Goal: Task Accomplishment & Management: Use online tool/utility

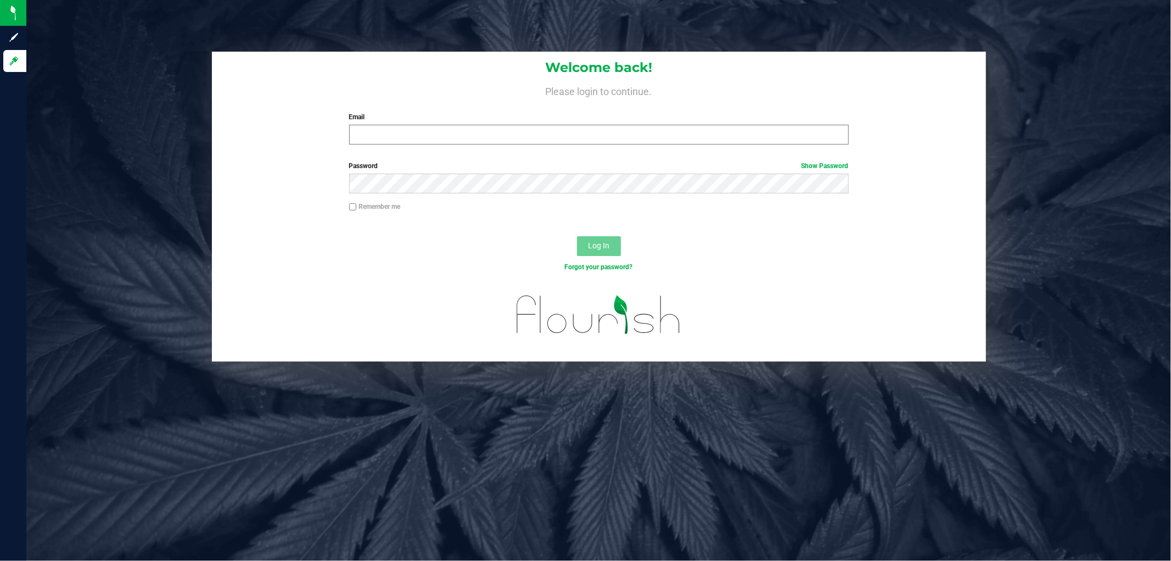
drag, startPoint x: 393, startPoint y: 149, endPoint x: 397, endPoint y: 136, distance: 14.1
click at [393, 146] on div "Welcome back! Please login to continue. Email Required Please format your email…" at bounding box center [599, 103] width 774 height 102
click at [399, 133] on input "Email" at bounding box center [599, 135] width 500 height 20
type input "[EMAIL_ADDRESS][DOMAIN_NAME]"
click at [577, 236] on button "Log In" at bounding box center [599, 246] width 44 height 20
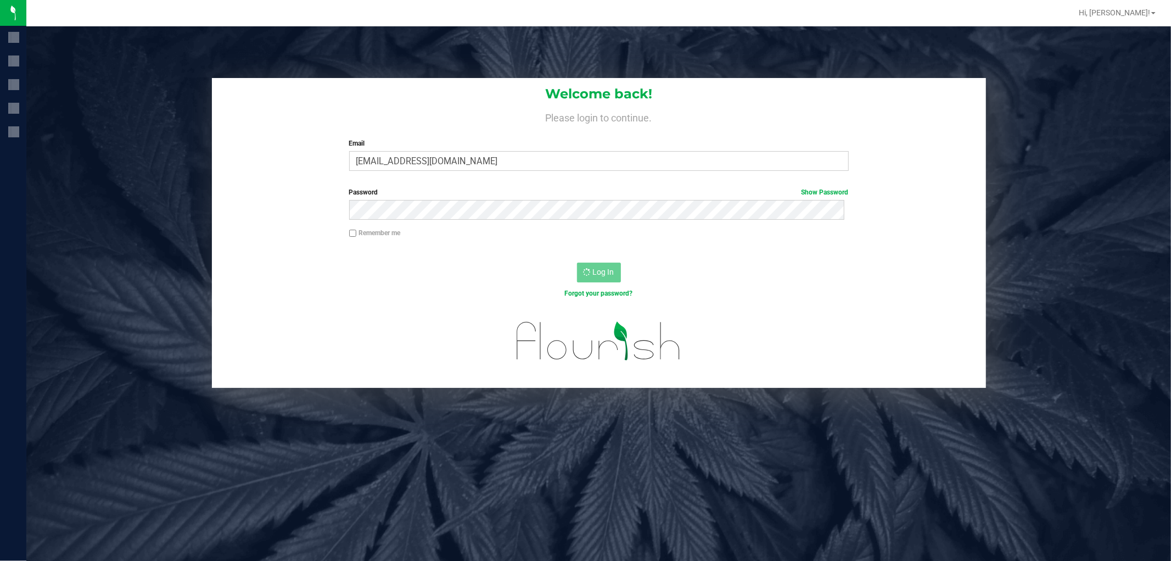
click at [249, 68] on div "Welcome back! Please login to continue. Email [EMAIL_ADDRESS][DOMAIN_NAME] Requ…" at bounding box center [598, 306] width 1145 height 561
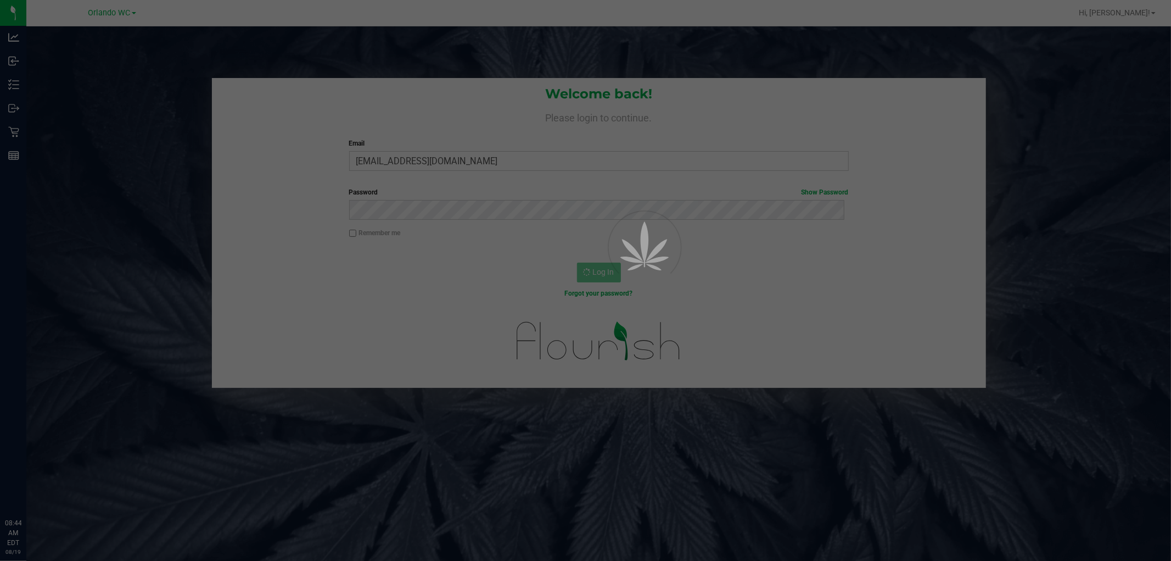
click at [260, 79] on div at bounding box center [585, 280] width 1171 height 561
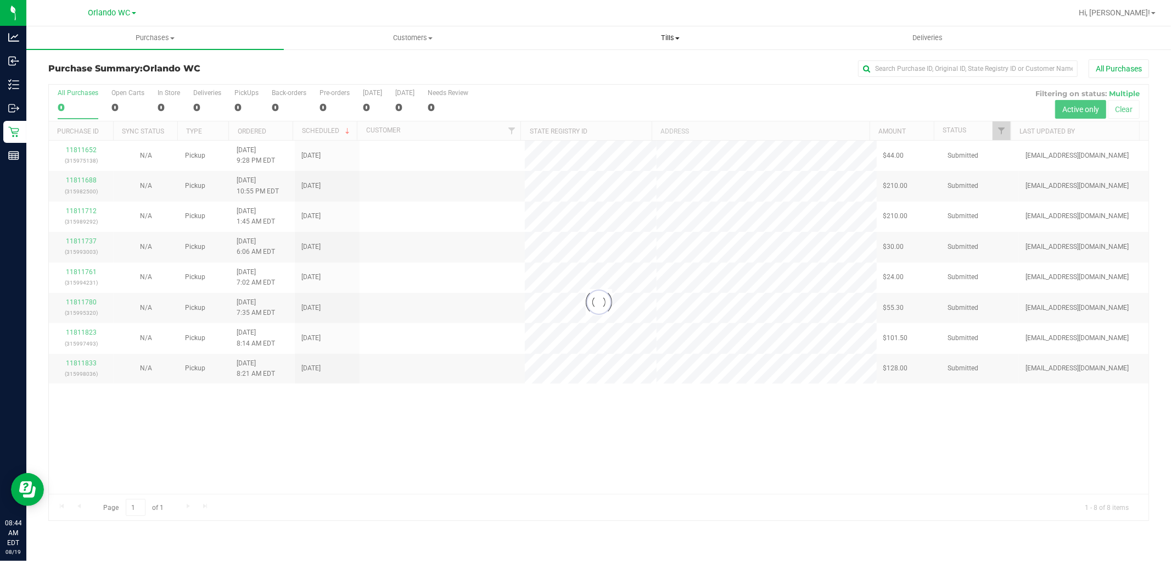
click at [680, 35] on span "Tills" at bounding box center [670, 38] width 256 height 10
click at [655, 60] on li "Manage tills" at bounding box center [669, 66] width 257 height 13
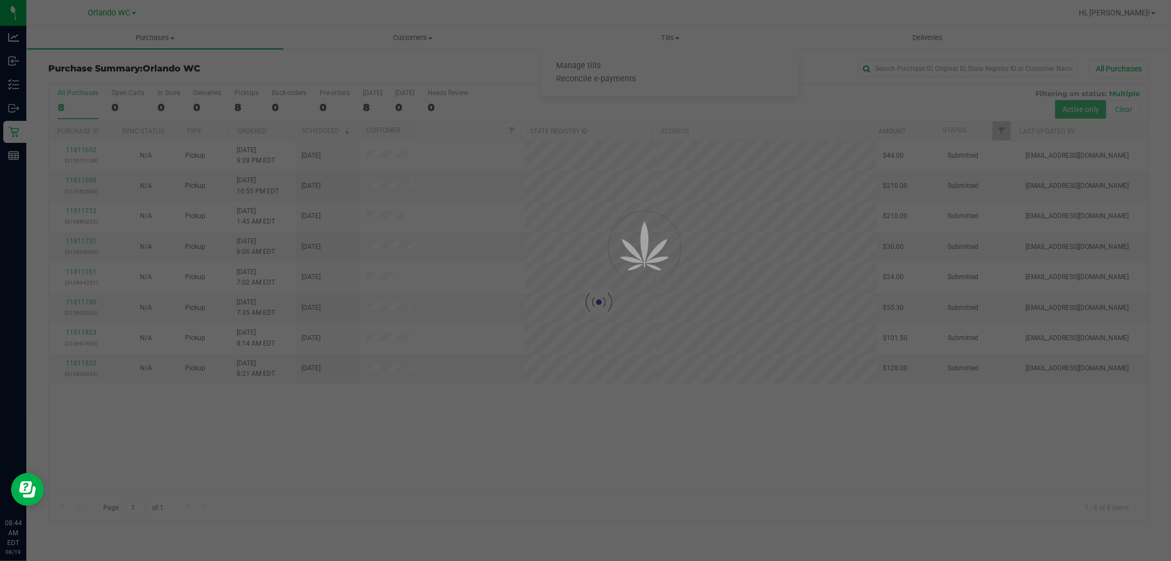
click at [776, 391] on div "Loading... 11811652 (315975138) N/A Pickup [DATE] 9:28 PM EDT 8/19/2025 $44.00 …" at bounding box center [599, 317] width 1100 height 353
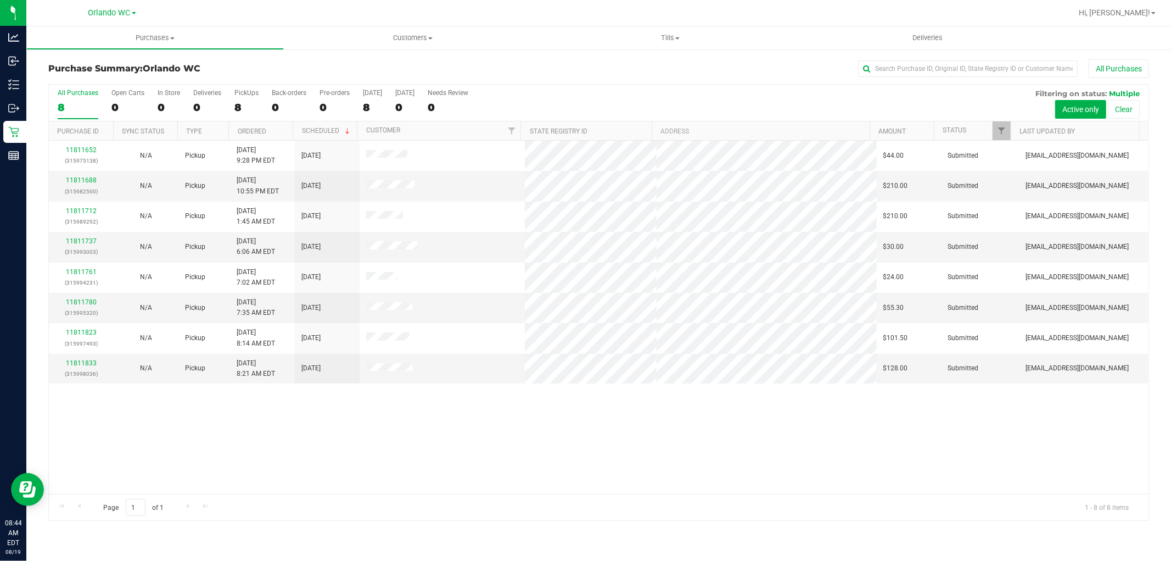
click at [770, 391] on div "11811652 (315975138) N/A Pickup [DATE] 9:28 PM EDT 8/19/2025 $44.00 Submitted […" at bounding box center [599, 317] width 1100 height 353
click at [675, 36] on span "Tills" at bounding box center [669, 38] width 257 height 10
click at [596, 64] on span "Manage tills" at bounding box center [578, 65] width 74 height 9
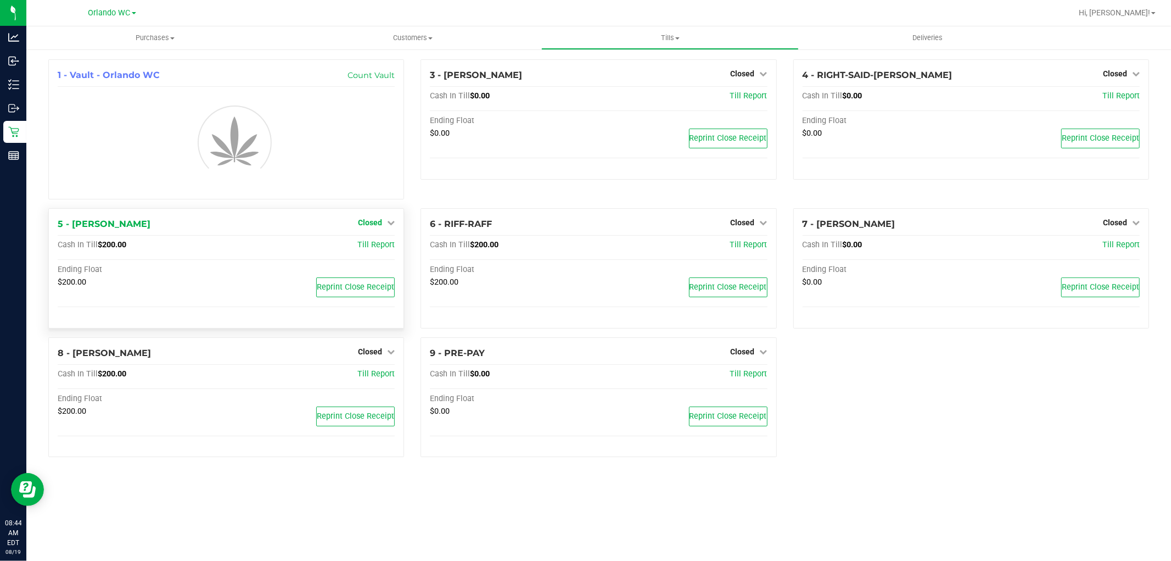
click at [376, 218] on span "Closed" at bounding box center [370, 222] width 24 height 9
click at [367, 249] on link "Open Till" at bounding box center [369, 245] width 29 height 9
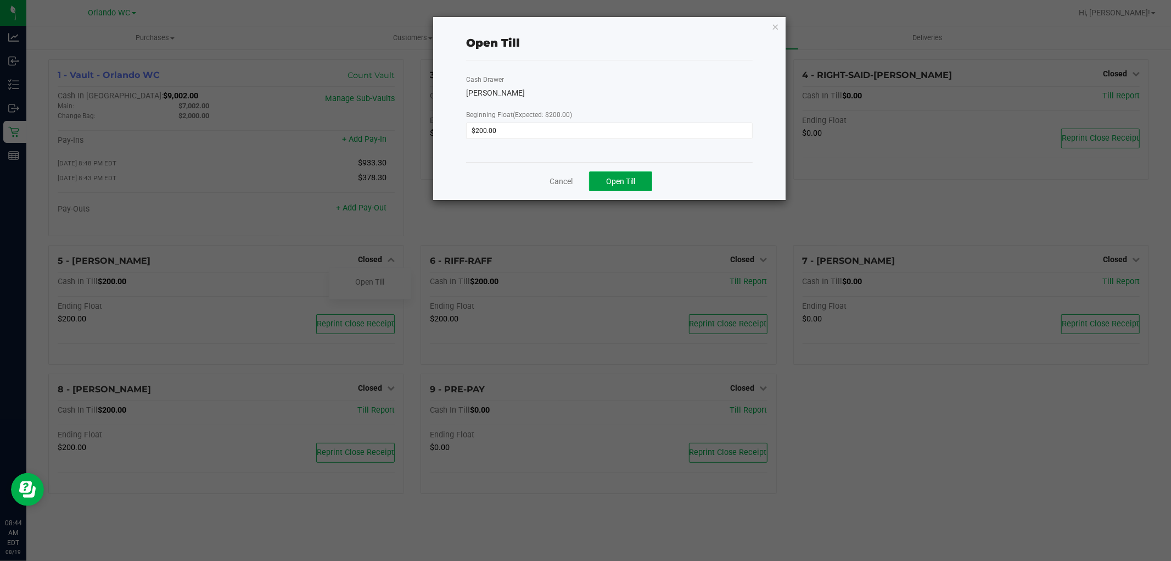
click at [626, 187] on button "Open Till" at bounding box center [620, 181] width 63 height 20
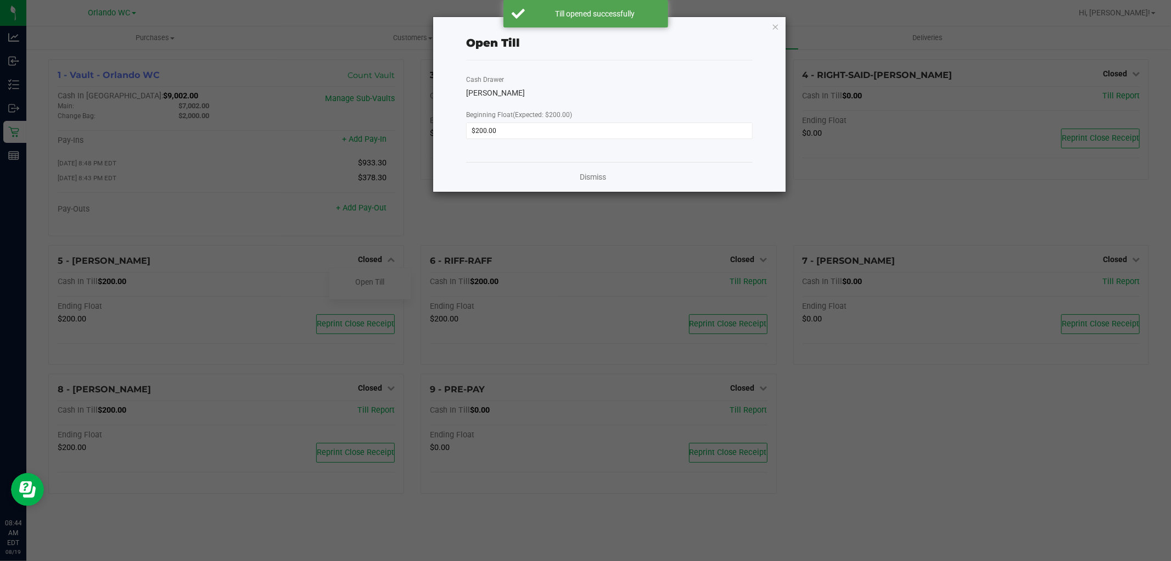
click at [608, 179] on div "Dismiss" at bounding box center [609, 177] width 287 height 30
click at [584, 173] on link "Dismiss" at bounding box center [593, 177] width 26 height 12
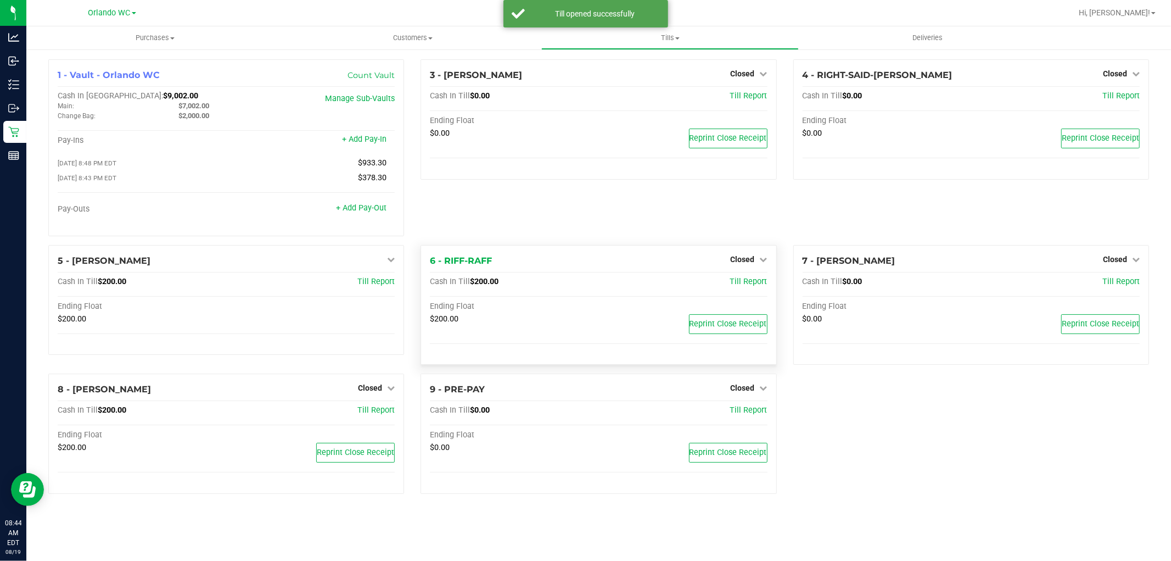
click at [589, 278] on div "6 - RIFF-RAFF Closed Open Till Cash In Till $200.00 Till Report Ending Float $2…" at bounding box center [599, 305] width 356 height 120
click at [743, 258] on span "Closed" at bounding box center [743, 259] width 24 height 9
click at [744, 282] on link "Open Till" at bounding box center [742, 281] width 29 height 9
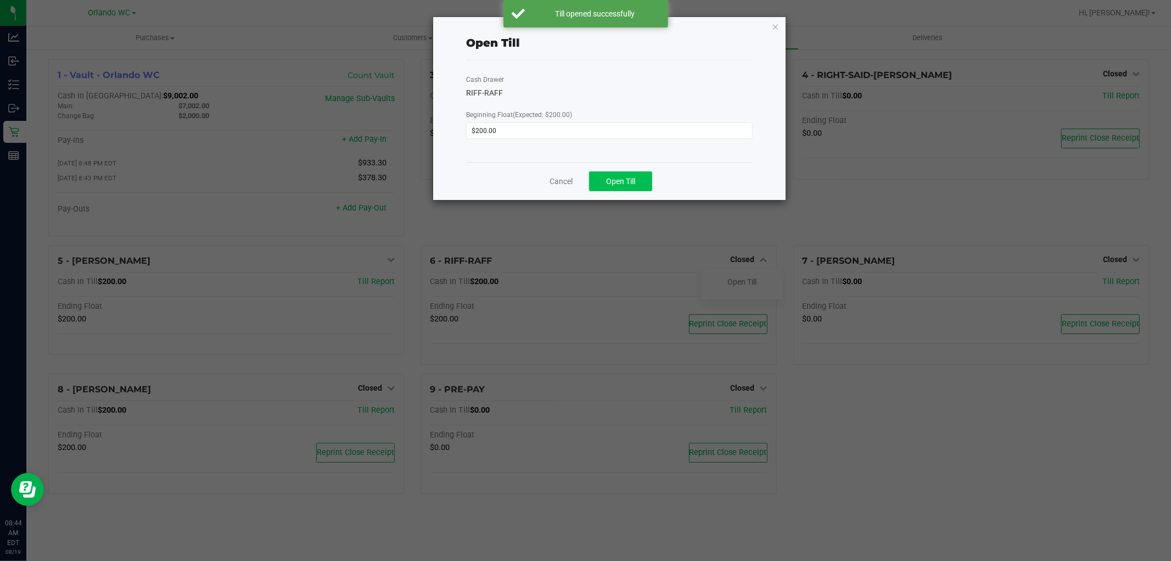
click at [602, 165] on div "Open Till Cash Drawer RIFF-RAFF Beginning Float (Expected: $200.00) $200.00 Can…" at bounding box center [609, 108] width 352 height 183
click at [610, 185] on span "Open Till" at bounding box center [620, 181] width 29 height 9
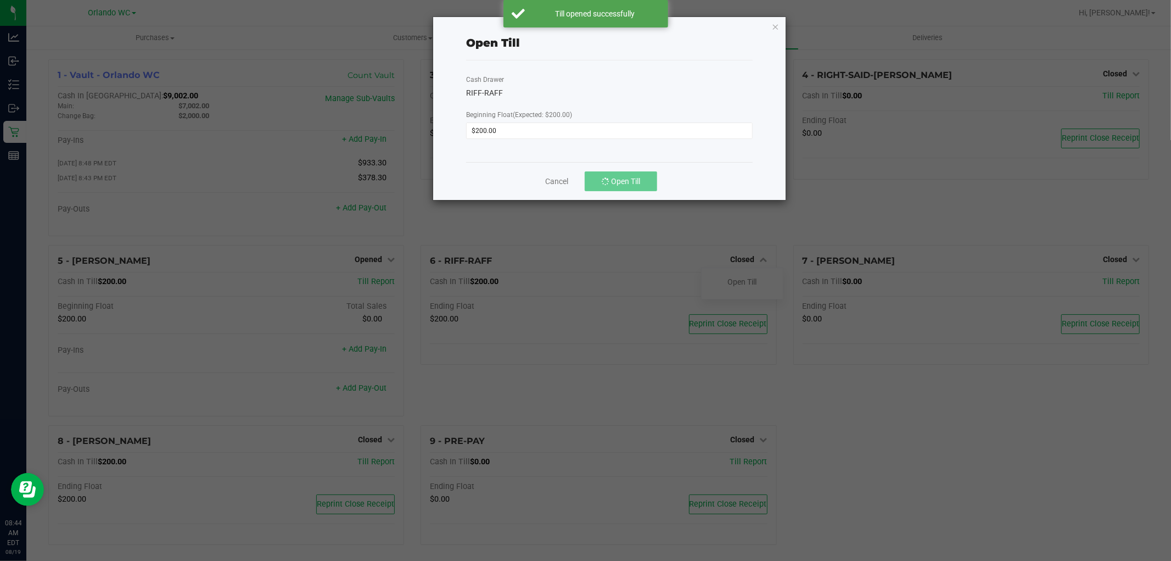
drag, startPoint x: 634, startPoint y: 54, endPoint x: 637, endPoint y: 59, distance: 5.9
click at [637, 59] on div "Open Till" at bounding box center [609, 43] width 287 height 35
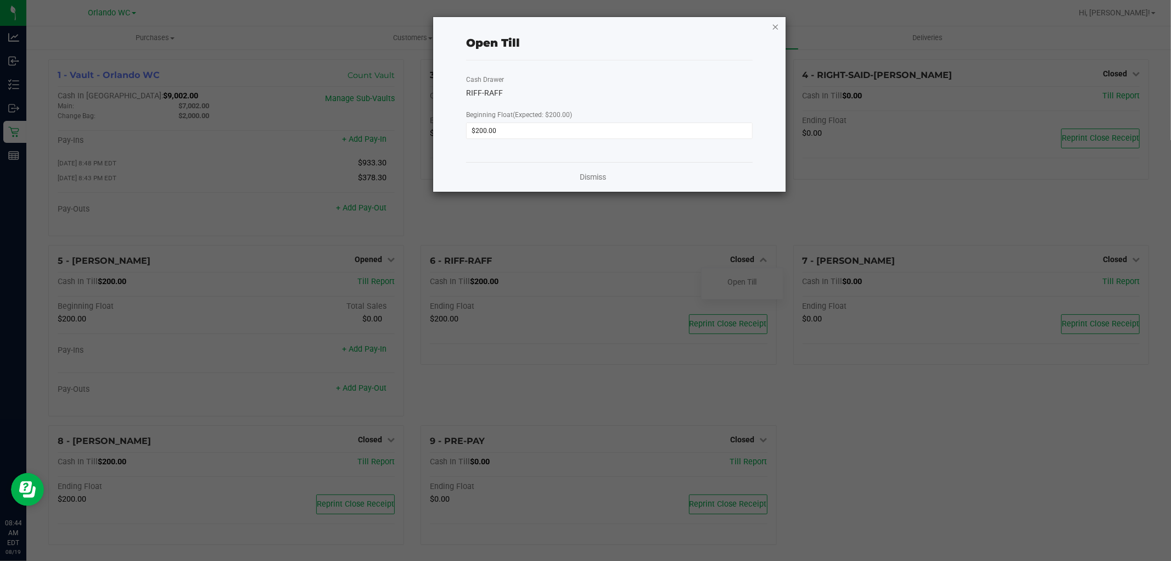
click at [777, 24] on icon "button" at bounding box center [776, 26] width 8 height 13
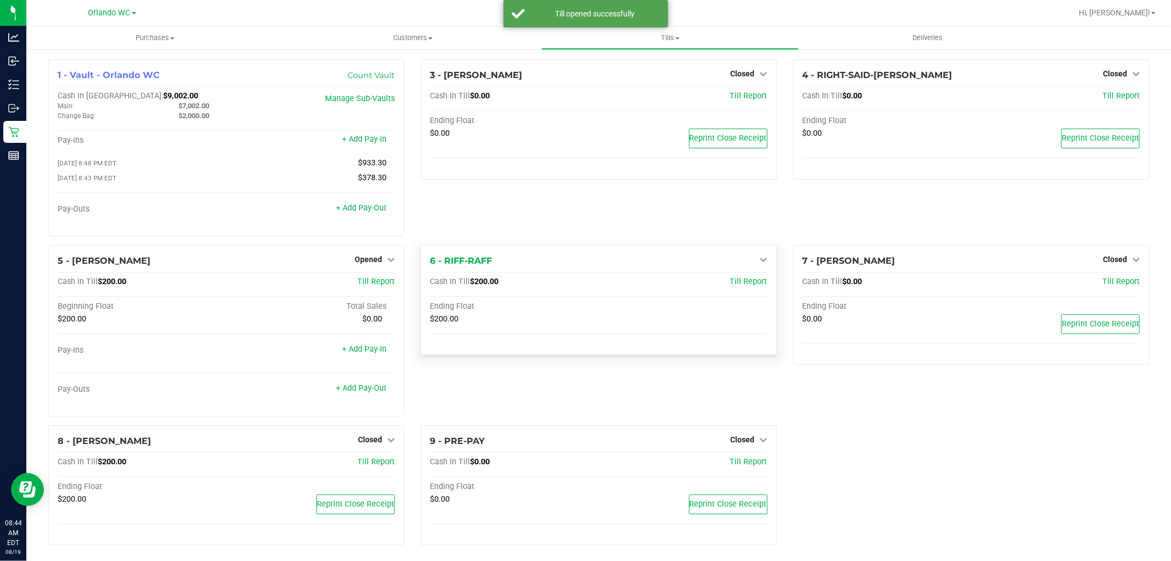
drag, startPoint x: 471, startPoint y: 350, endPoint x: 470, endPoint y: 361, distance: 11.0
click at [470, 354] on div "6 - RIFF-RAFF Open Till Cash In Till $200.00 Till Report Ending Float $200.00" at bounding box center [599, 300] width 356 height 110
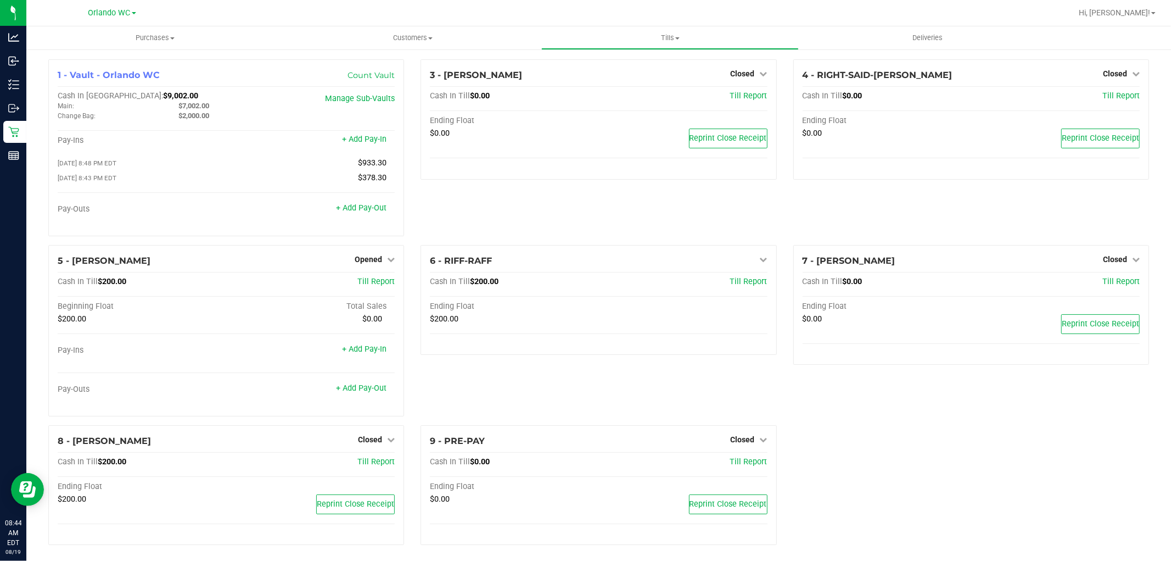
scroll to position [7, 0]
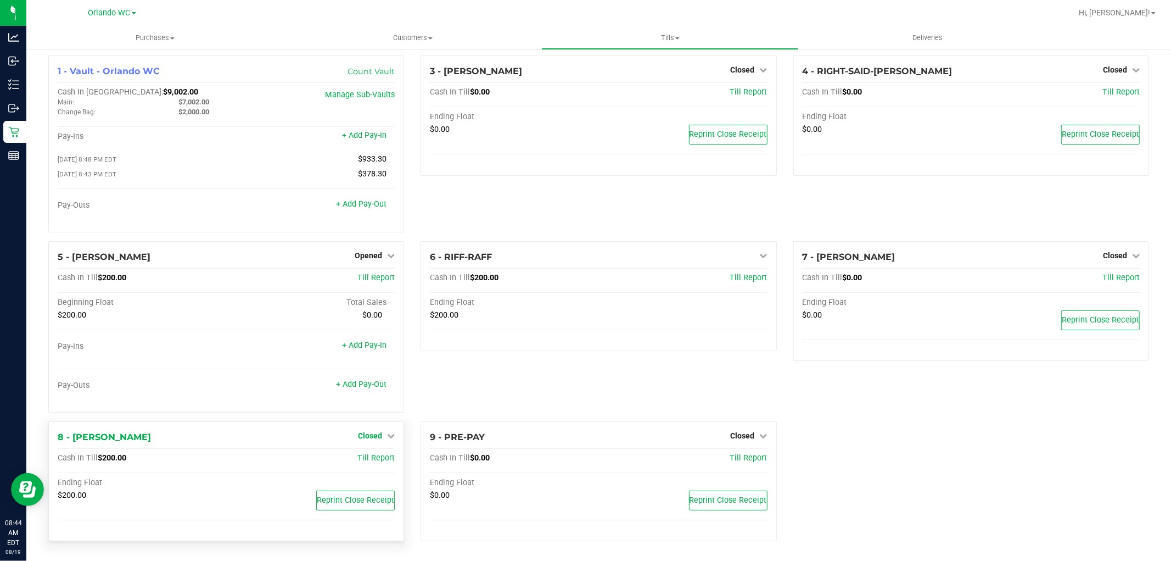
click at [379, 438] on link "Closed" at bounding box center [376, 435] width 37 height 9
click at [373, 462] on link "Open Till" at bounding box center [369, 457] width 29 height 9
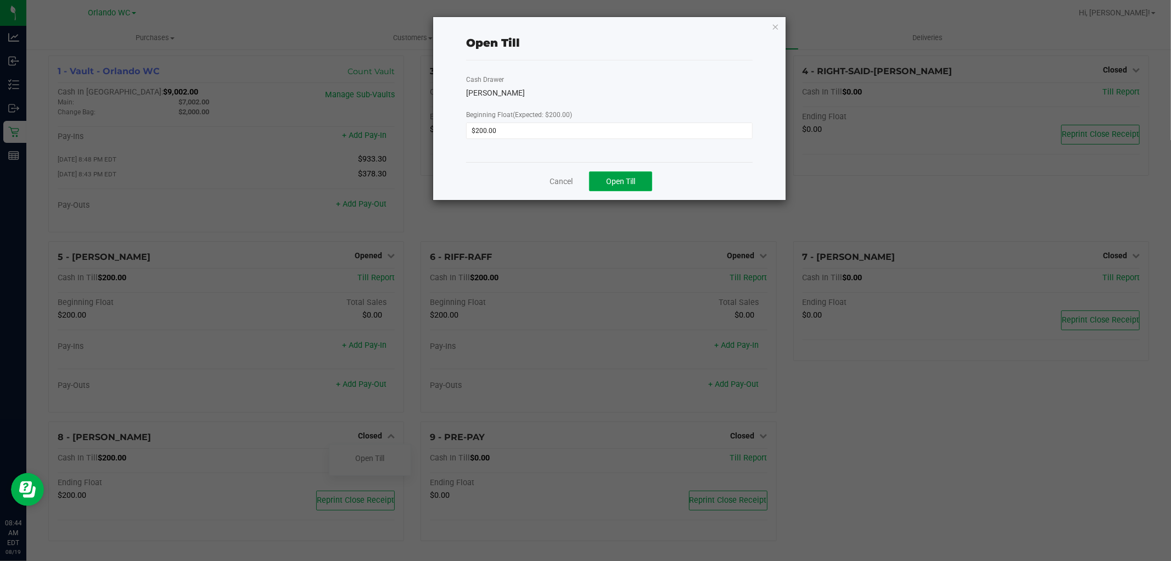
click at [635, 181] on span "Open Till" at bounding box center [620, 181] width 29 height 9
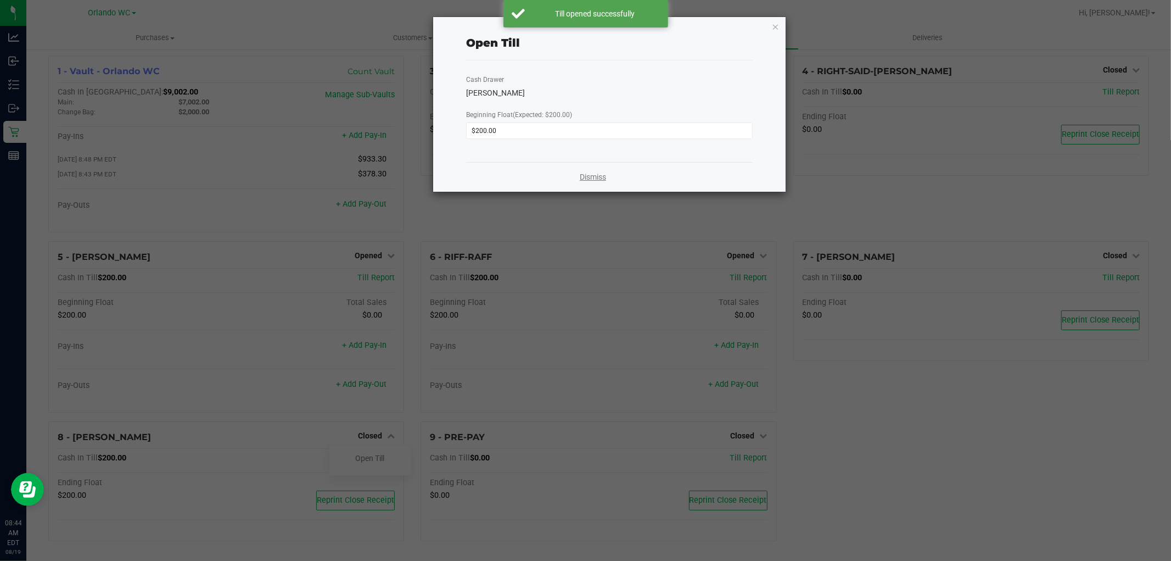
click at [587, 177] on link "Dismiss" at bounding box center [593, 177] width 26 height 12
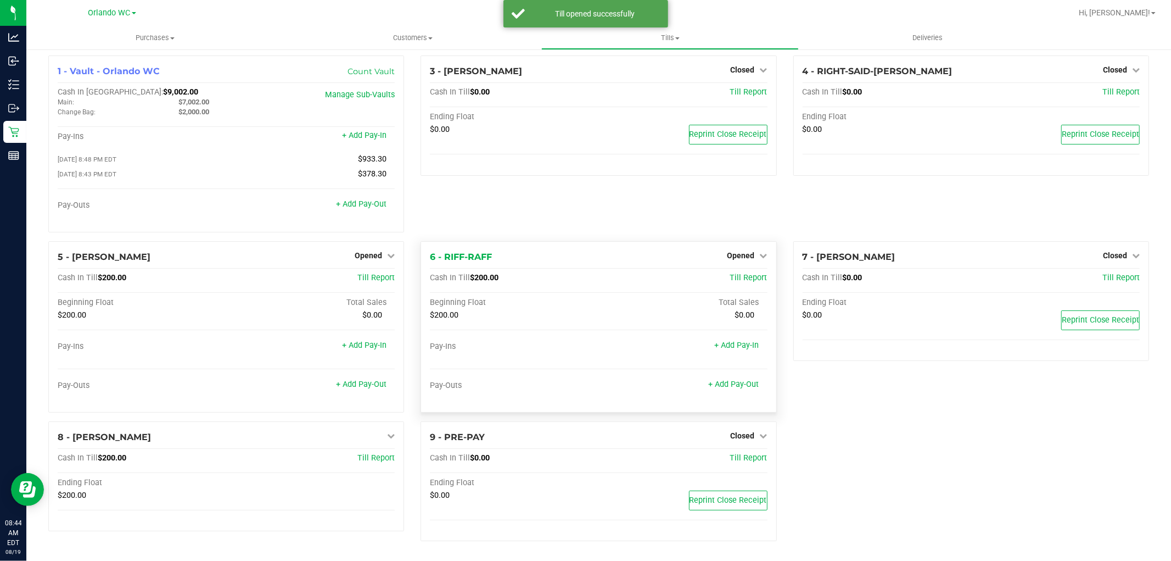
click at [548, 250] on div "6 - RIFF-RAFF Opened Close Till" at bounding box center [598, 256] width 337 height 13
drag, startPoint x: 542, startPoint y: 244, endPoint x: 328, endPoint y: 284, distance: 217.3
click at [541, 244] on div "6 - RIFF-RAFF Opened Close Till Cash In Till $200.00 Till Report Beginning Floa…" at bounding box center [599, 326] width 356 height 171
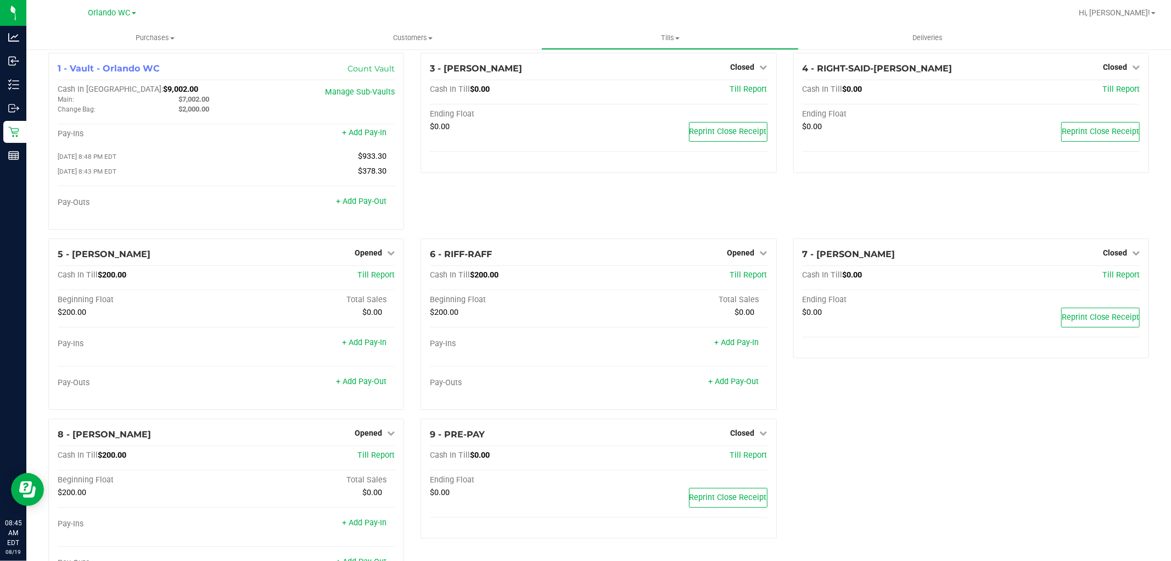
click at [405, 240] on div "5 - [PERSON_NAME] Opened Close Till Cash In Till $200.00 Till Report Beginning …" at bounding box center [226, 328] width 372 height 180
click at [408, 231] on div "1 - Vault - Orlando WC Count Vault Cash In Vault: $9,002.00 Main: $7,002.00 Cha…" at bounding box center [226, 146] width 372 height 186
click at [412, 210] on div "3 - [PERSON_NAME]-DERULO Closed Open Till Cash In Till $0.00 Till Report Ending…" at bounding box center [598, 146] width 372 height 186
click at [525, 171] on div "3 - [PERSON_NAME]-DERULO Closed Open Till Cash In Till $0.00 Till Report Ending…" at bounding box center [599, 113] width 356 height 120
drag, startPoint x: 529, startPoint y: 152, endPoint x: 541, endPoint y: 157, distance: 13.8
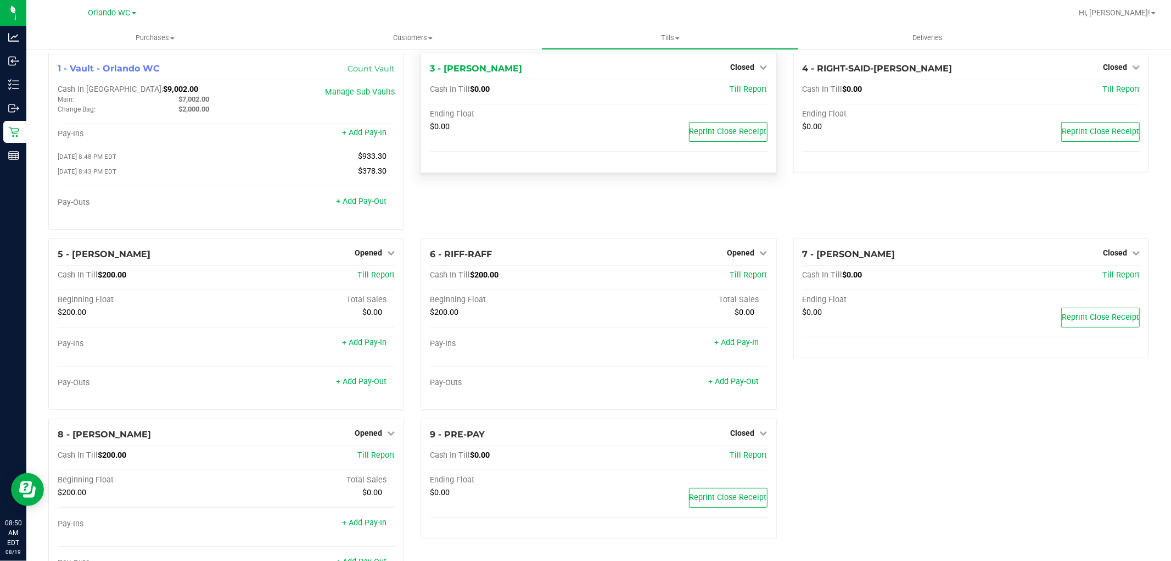
click at [540, 154] on div "Ending Float $0.00 Reprint Close Receipt" at bounding box center [598, 136] width 337 height 54
click at [786, 407] on div "7 - [PERSON_NAME] Closed Open Till Cash In Till $0.00 Till Report Ending Float …" at bounding box center [971, 328] width 372 height 180
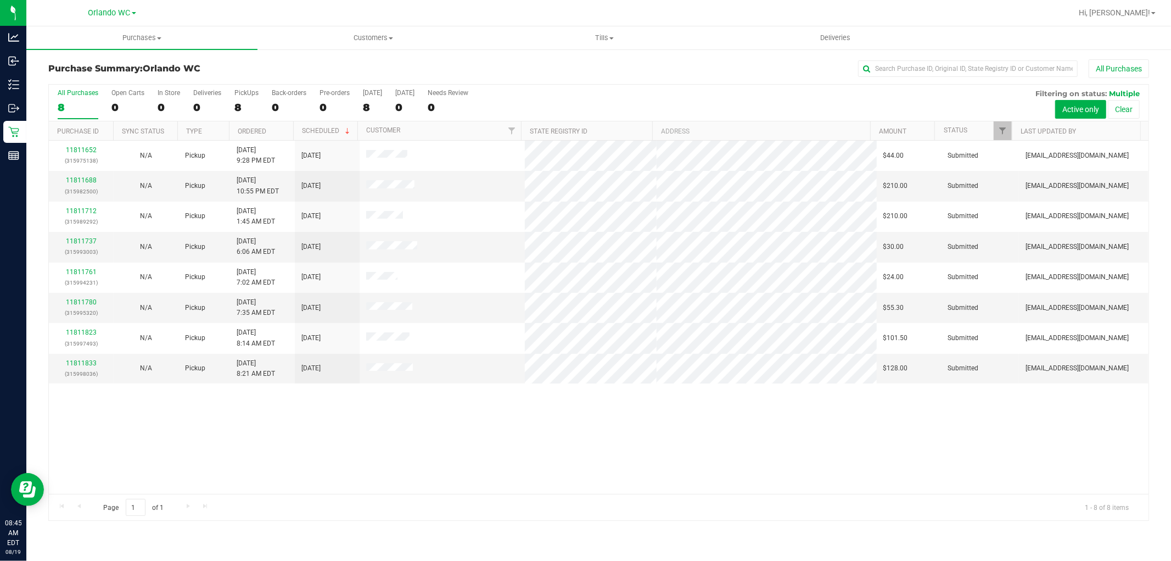
drag, startPoint x: 352, startPoint y: 412, endPoint x: 352, endPoint y: 419, distance: 7.7
click at [352, 419] on div "11811652 (315975138) N/A Pickup [DATE] 9:28 PM EDT 8/19/2025 $44.00 Submitted […" at bounding box center [599, 317] width 1100 height 353
click at [349, 408] on div "11811652 (315975138) N/A Pickup [DATE] 9:28 PM EDT 8/19/2025 $44.00 Submitted […" at bounding box center [599, 317] width 1100 height 353
